Goal: Task Accomplishment & Management: Manage account settings

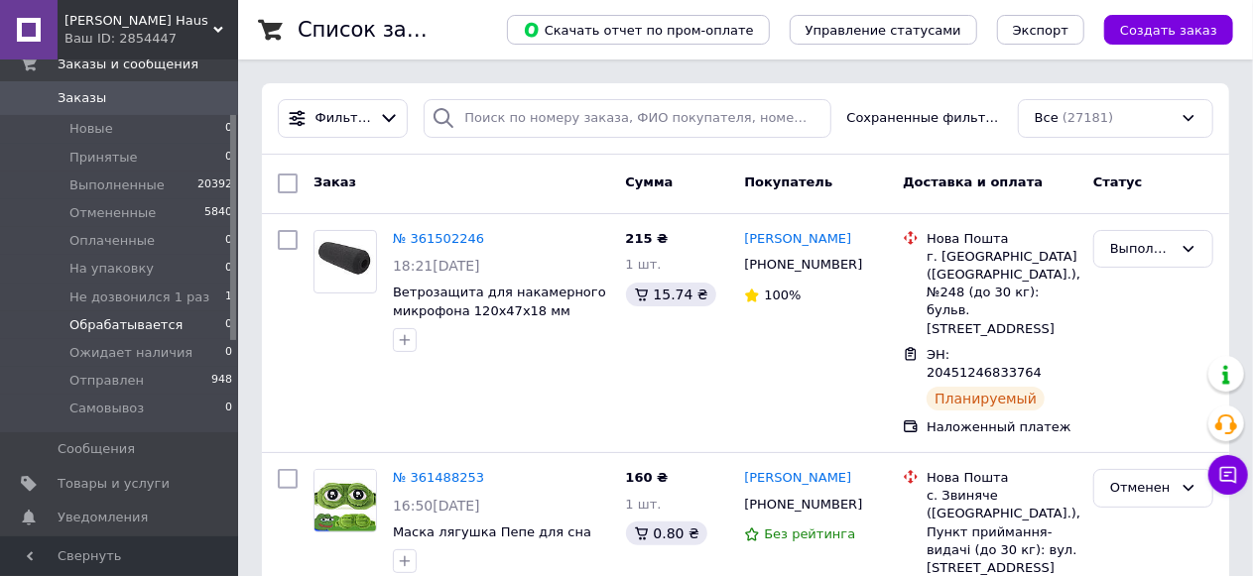
scroll to position [198, 0]
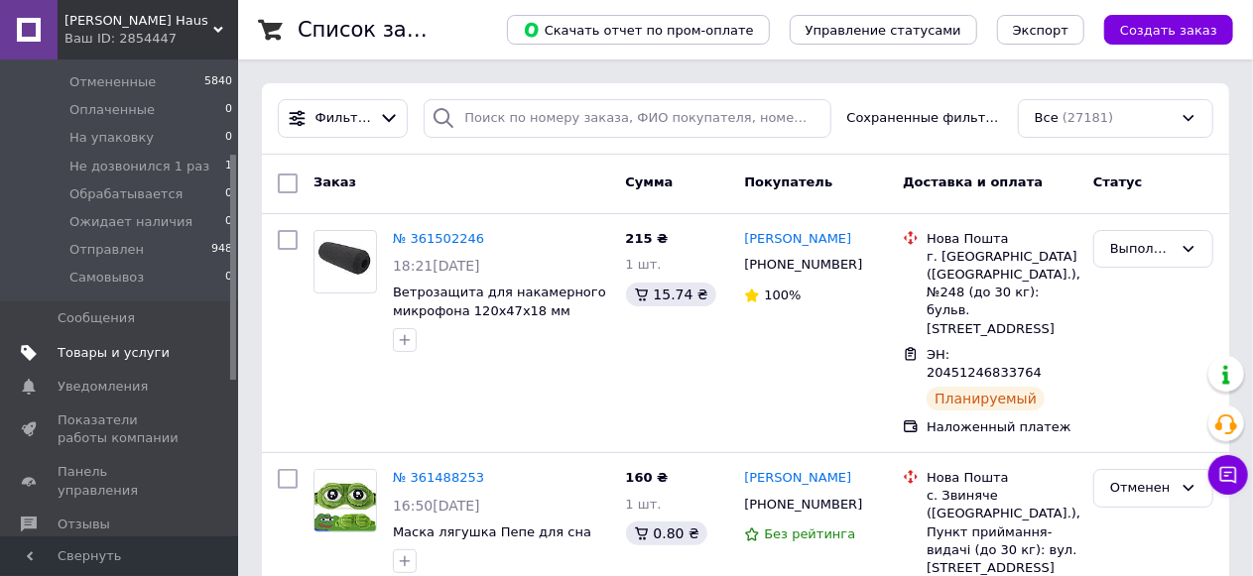
click at [112, 342] on link "Товары и услуги" at bounding box center [122, 353] width 244 height 34
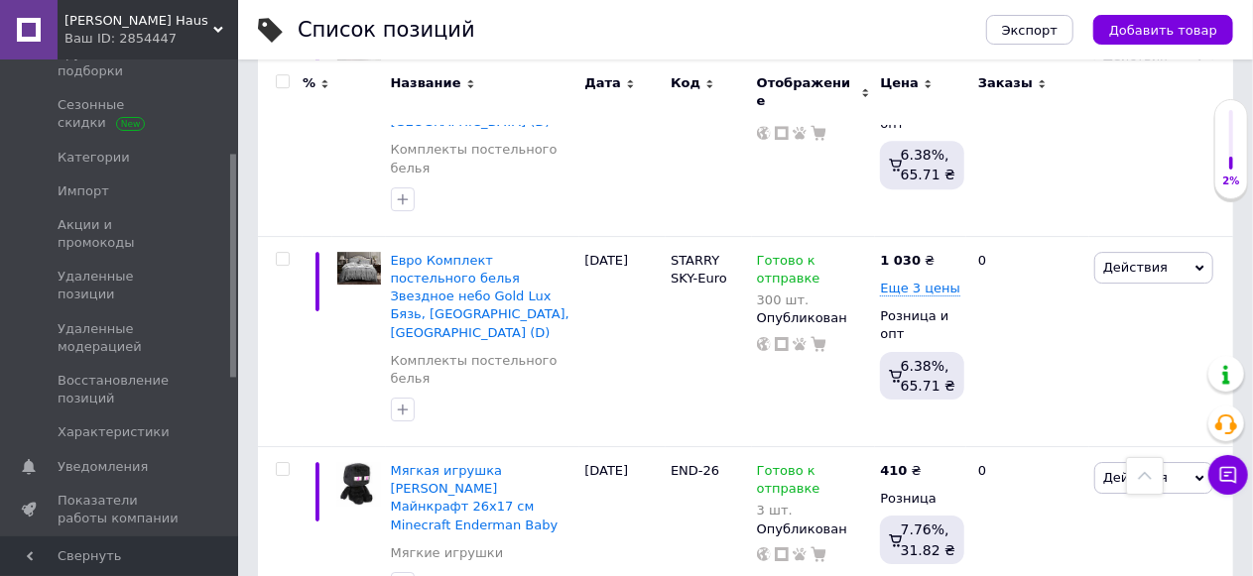
scroll to position [6843, 0]
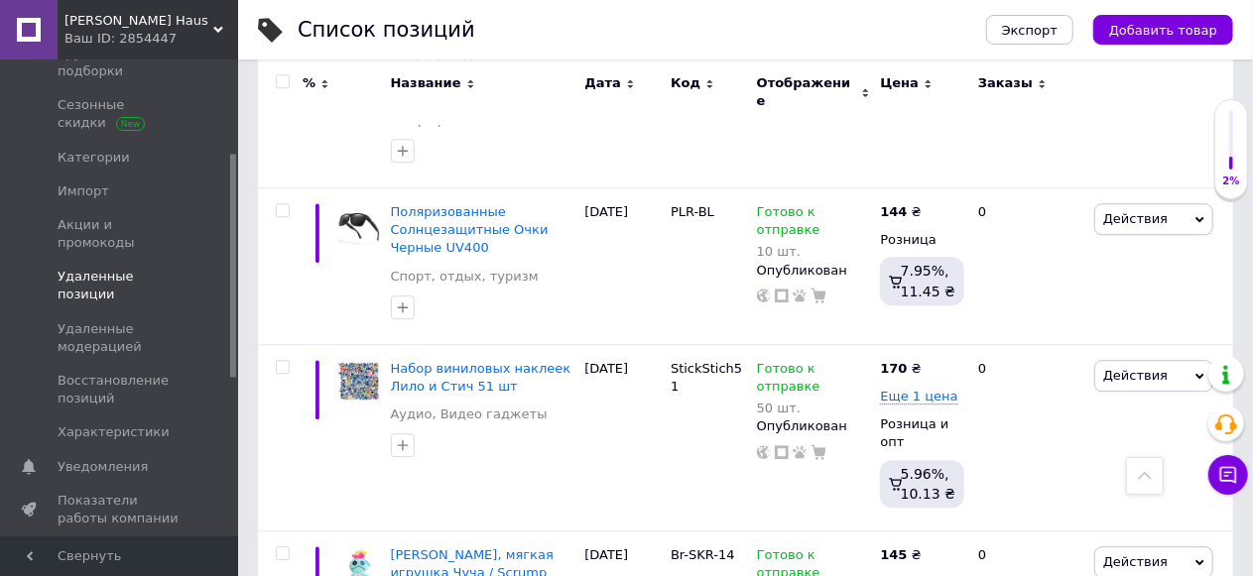
scroll to position [0, 0]
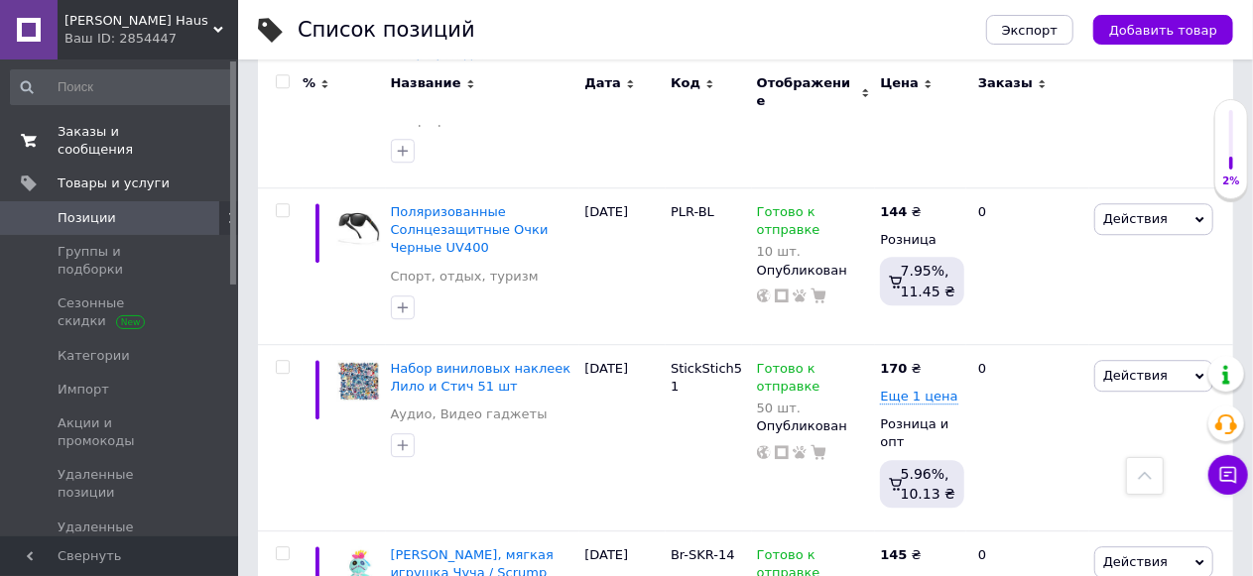
click at [113, 123] on span "Заказы и сообщения" at bounding box center [121, 141] width 126 height 36
